Goal: Task Accomplishment & Management: Use online tool/utility

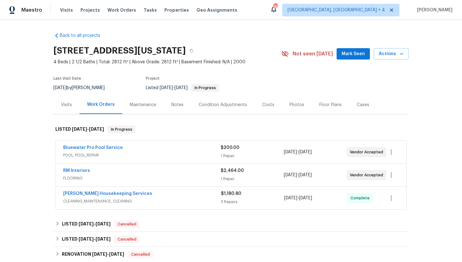
click at [68, 105] on div "Visits" at bounding box center [66, 105] width 11 height 6
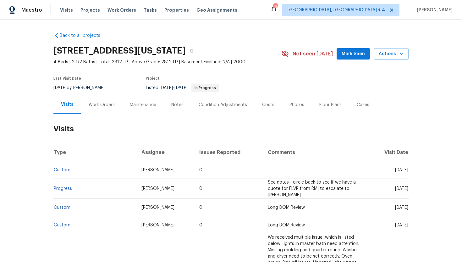
click at [103, 104] on div "Work Orders" at bounding box center [102, 105] width 26 height 6
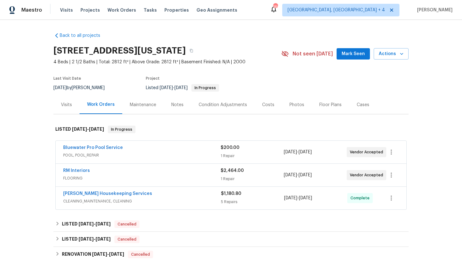
click at [138, 157] on span "POOL, POOL_REPAIR" at bounding box center [142, 155] width 158 height 6
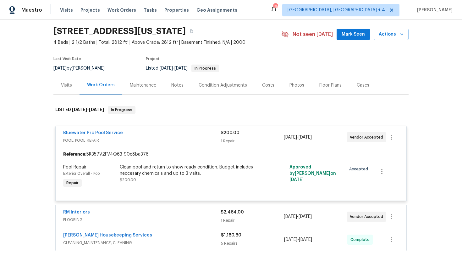
scroll to position [42, 0]
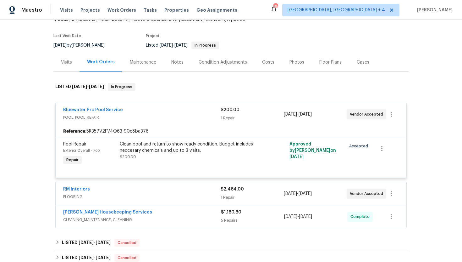
click at [149, 193] on span "FLOORING" at bounding box center [142, 196] width 158 height 6
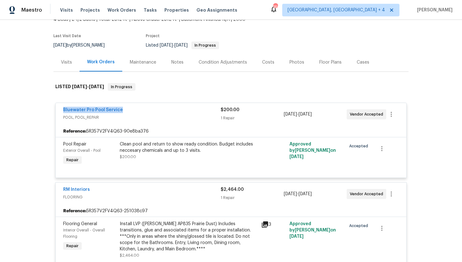
drag, startPoint x: 132, startPoint y: 111, endPoint x: 41, endPoint y: 109, distance: 91.5
click at [41, 109] on div "Back to all projects 100 Missouri Dr, Harker Heights, TX 76548 4 Beds | 2 1/2 B…" at bounding box center [231, 141] width 462 height 242
copy link "Bluewater Pro Pool Service"
click at [139, 60] on div "Maintenance" at bounding box center [143, 62] width 26 height 6
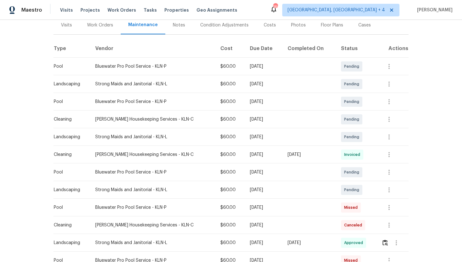
scroll to position [80, 0]
click at [387, 175] on button "button" at bounding box center [389, 171] width 15 height 15
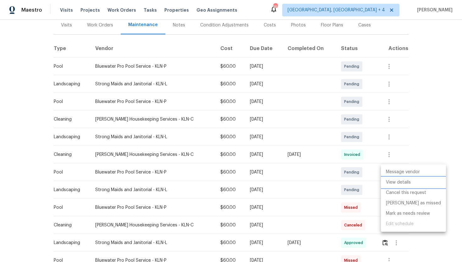
click at [400, 185] on li "View details" at bounding box center [413, 182] width 65 height 10
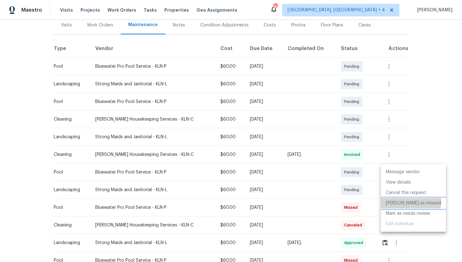
click at [411, 202] on li "Mark as missed" at bounding box center [413, 203] width 65 height 10
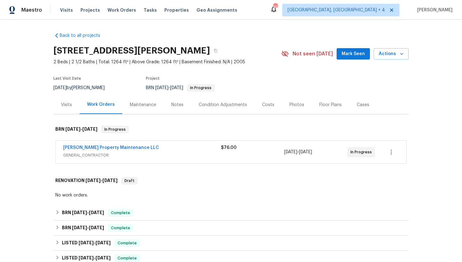
click at [130, 155] on span "GENERAL_CONTRACTOR" at bounding box center [142, 155] width 158 height 6
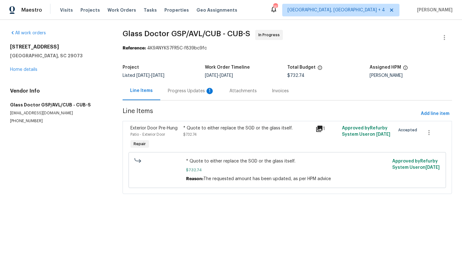
click at [189, 92] on div "Progress Updates 1" at bounding box center [191, 91] width 47 height 6
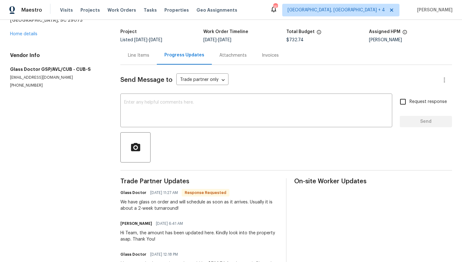
scroll to position [98, 0]
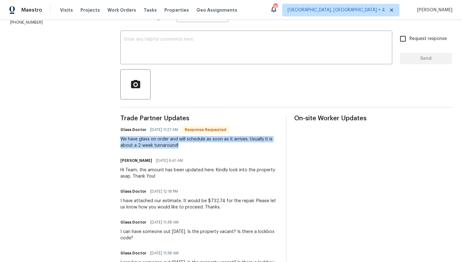
drag, startPoint x: 192, startPoint y: 147, endPoint x: 121, endPoint y: 139, distance: 70.9
click at [121, 139] on div "All work orders [STREET_ADDRESS] Home details Vendor Info Glass Doctor GSP/AVL/…" at bounding box center [231, 132] width 462 height 423
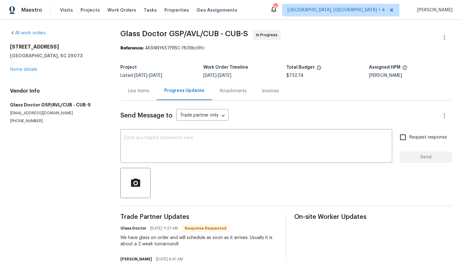
click at [143, 94] on div "Line Items" at bounding box center [138, 90] width 36 height 19
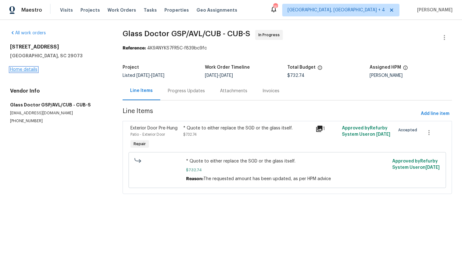
click at [30, 69] on link "Home details" at bounding box center [23, 69] width 27 height 4
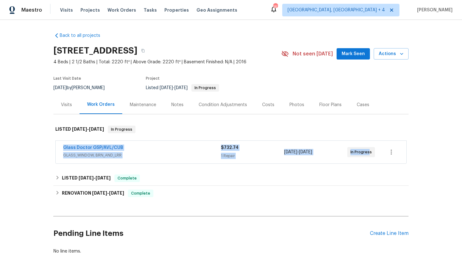
drag, startPoint x: 369, startPoint y: 151, endPoint x: 62, endPoint y: 145, distance: 306.9
click at [62, 145] on div "Glass Doctor GSP/AVL/CUB GLASS_WINDOW, BRN_AND_LRR $732.74 1 Repair 8/25/2025 -…" at bounding box center [231, 152] width 351 height 23
copy div "Glass Doctor GSP/AVL/CUB GLASS_WINDOW, BRN_AND_LRR $732.74 1 Repair 8/25/2025 -…"
